Goal: Task Accomplishment & Management: Use online tool/utility

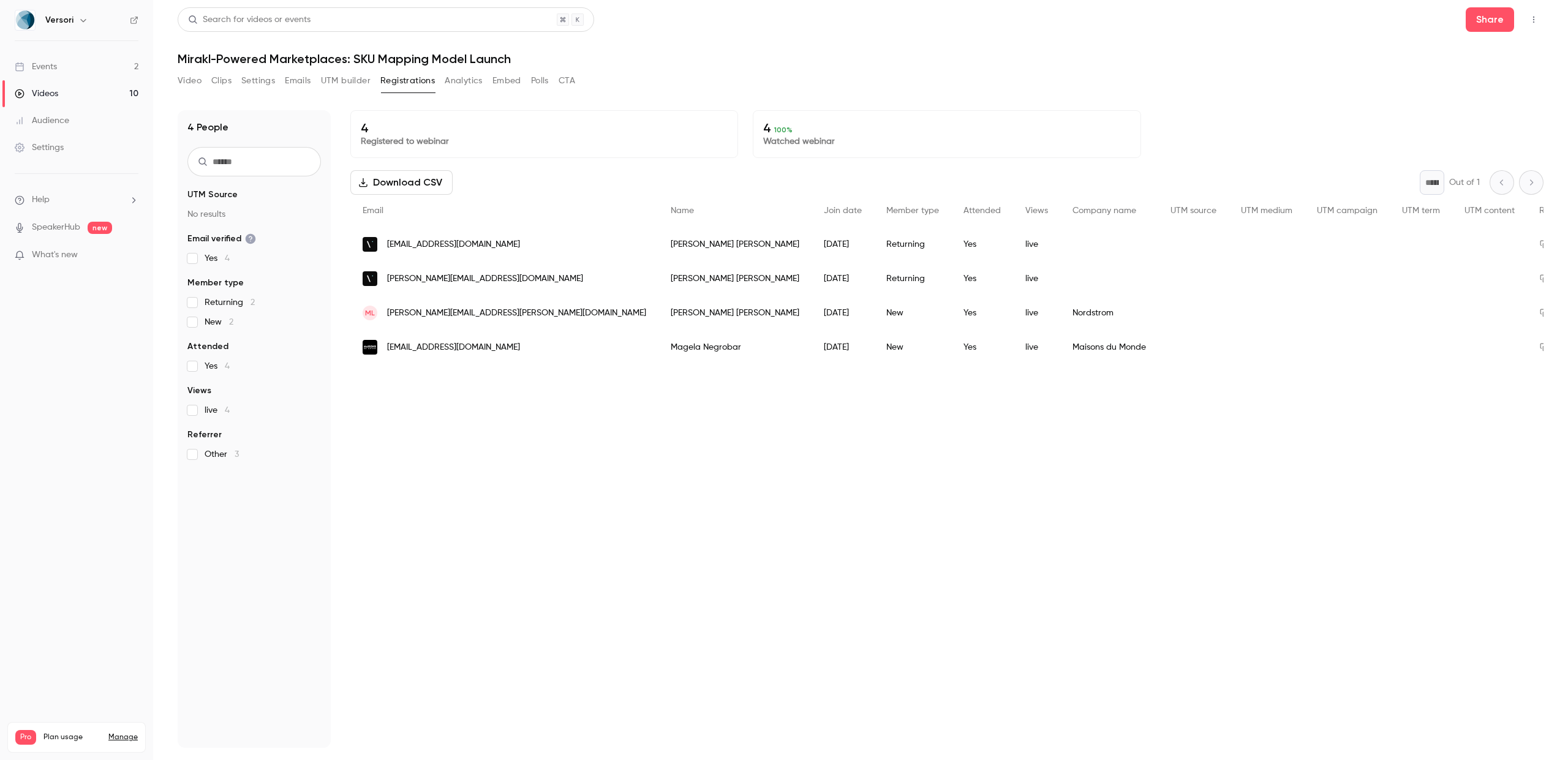
drag, startPoint x: 0, startPoint y: 0, endPoint x: 71, endPoint y: 68, distance: 98.3
click at [71, 68] on link "Events 2" at bounding box center [77, 67] width 153 height 27
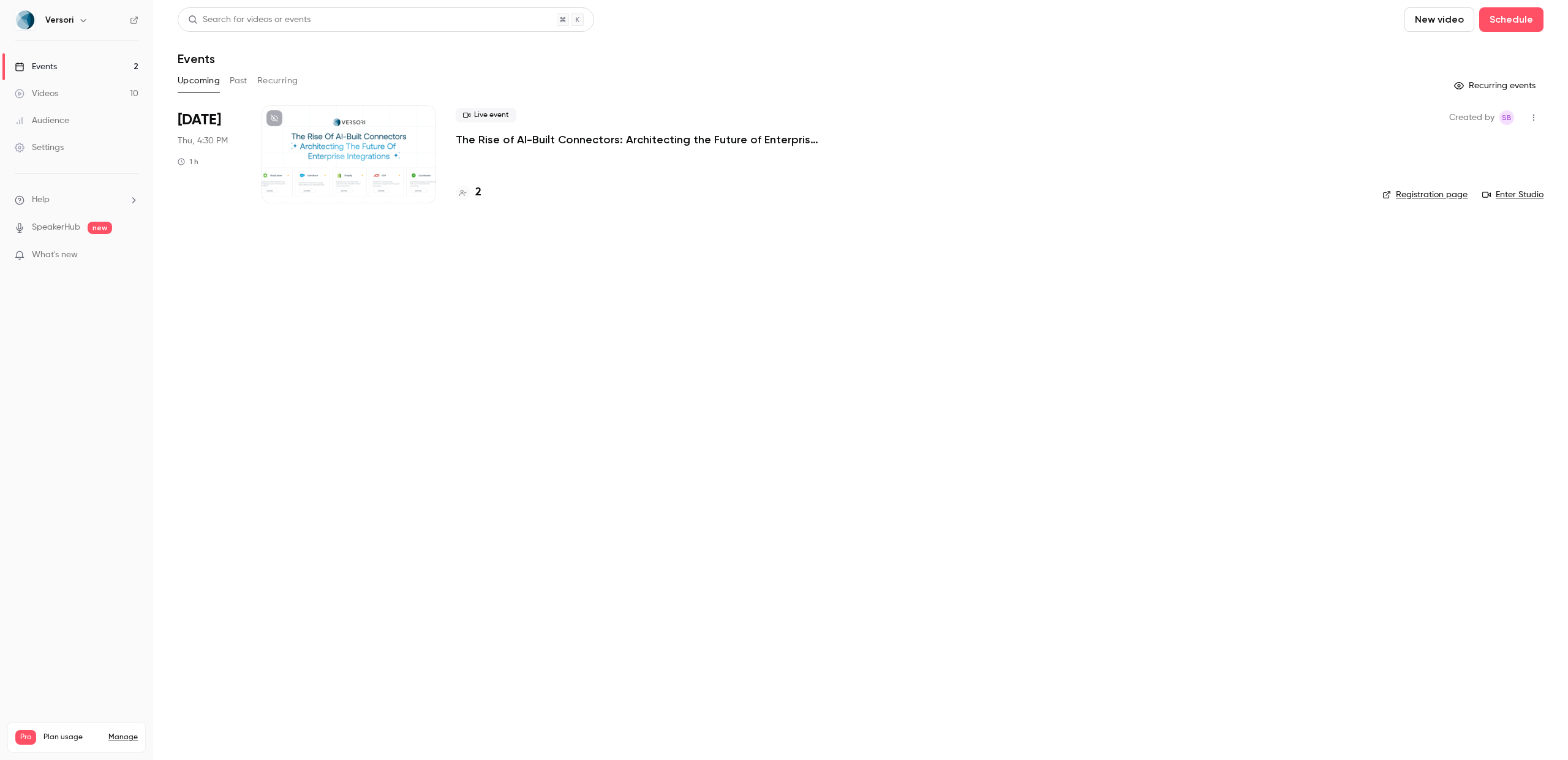
click at [1537, 113] on icon "button" at bounding box center [1533, 117] width 10 height 8
click at [1488, 179] on div "Invite to Studio" at bounding box center [1486, 181] width 93 height 12
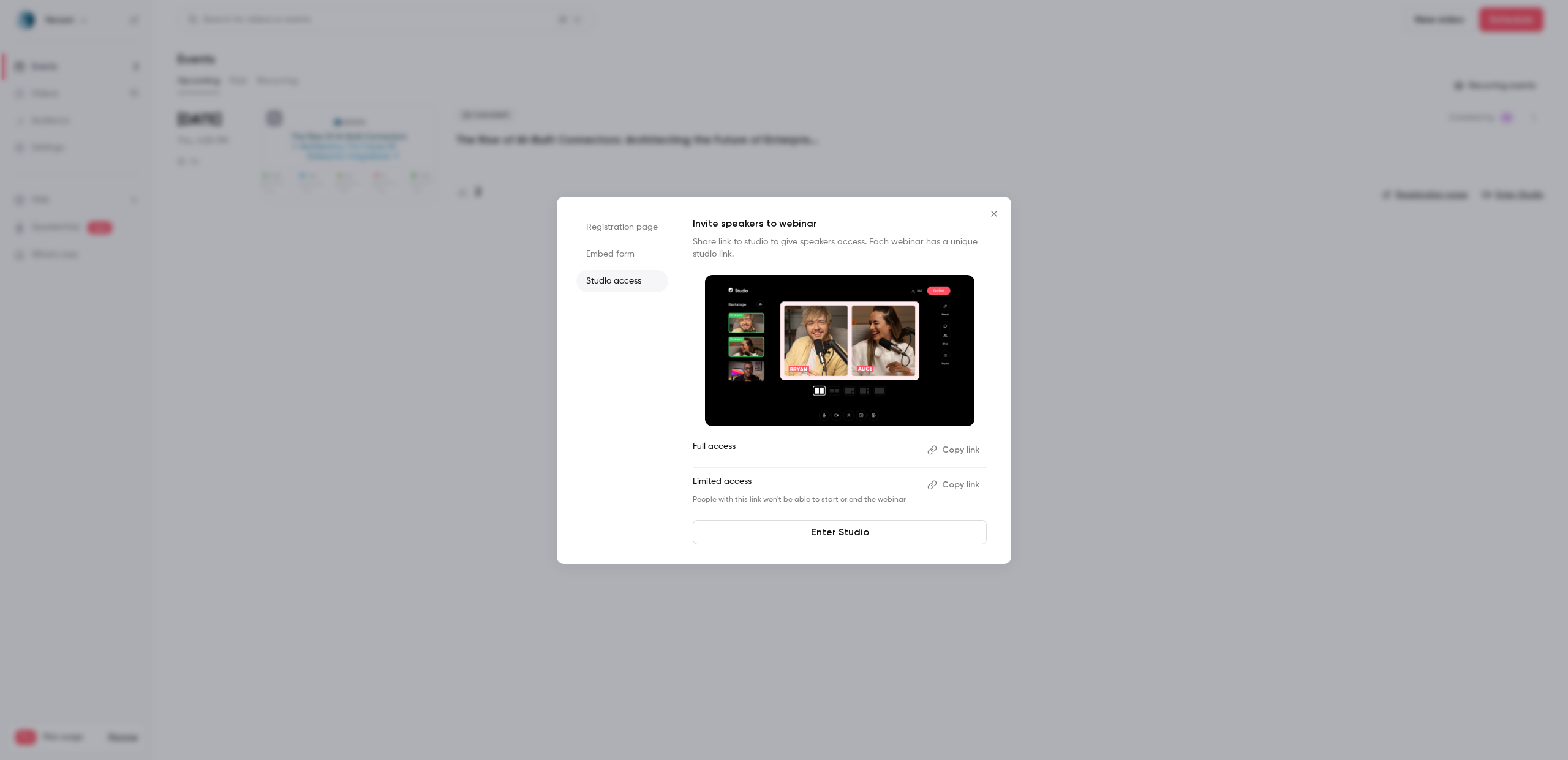
click at [955, 454] on button "Copy link" at bounding box center [955, 450] width 65 height 20
